Goal: Task Accomplishment & Management: Complete application form

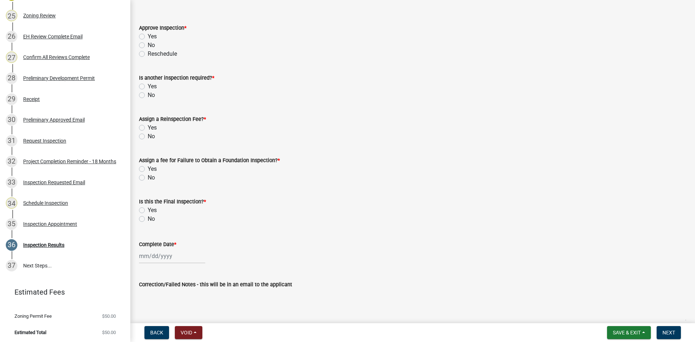
scroll to position [36, 0]
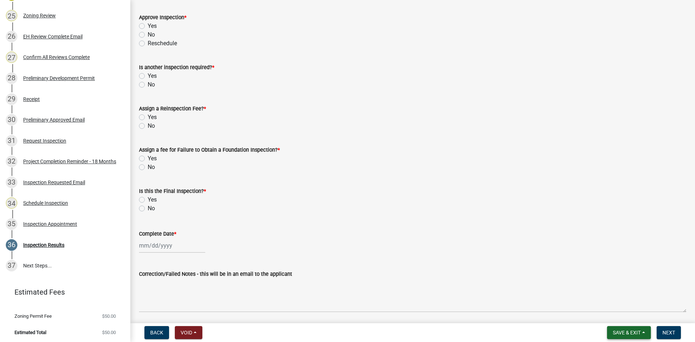
click at [636, 332] on span "Save & Exit" at bounding box center [627, 333] width 28 height 6
click at [625, 312] on button "Save & Exit" at bounding box center [622, 313] width 58 height 17
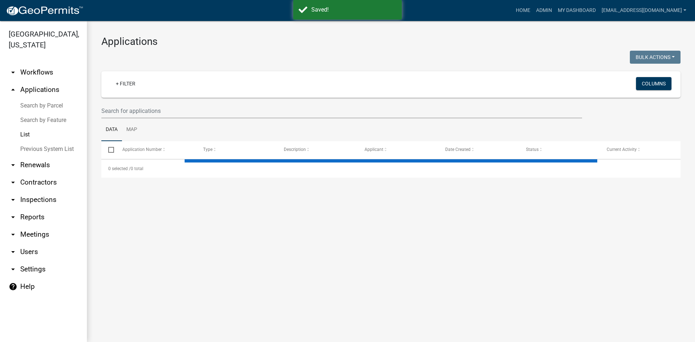
select select "3: 100"
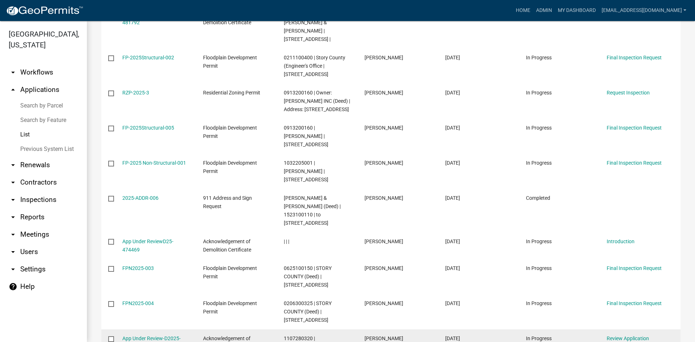
scroll to position [977, 0]
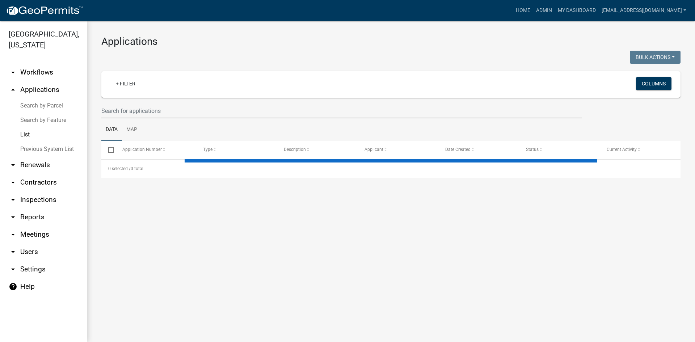
select select "3: 100"
